Goal: Transaction & Acquisition: Purchase product/service

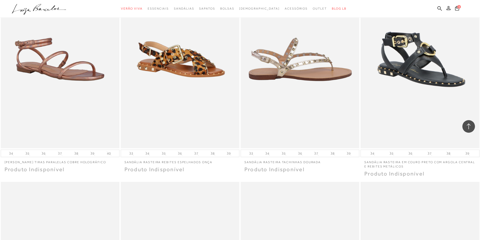
scroll to position [908, 0]
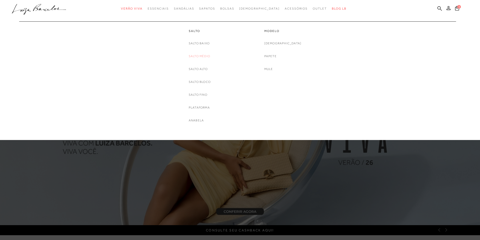
click at [204, 57] on link "Salto Médio" at bounding box center [199, 56] width 21 height 5
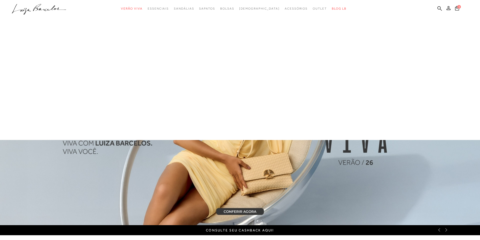
click at [204, 57] on div at bounding box center [240, 70] width 480 height 140
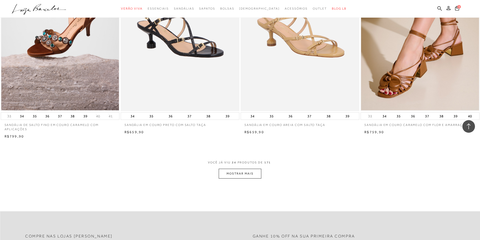
scroll to position [1210, 0]
